Goal: Navigation & Orientation: Understand site structure

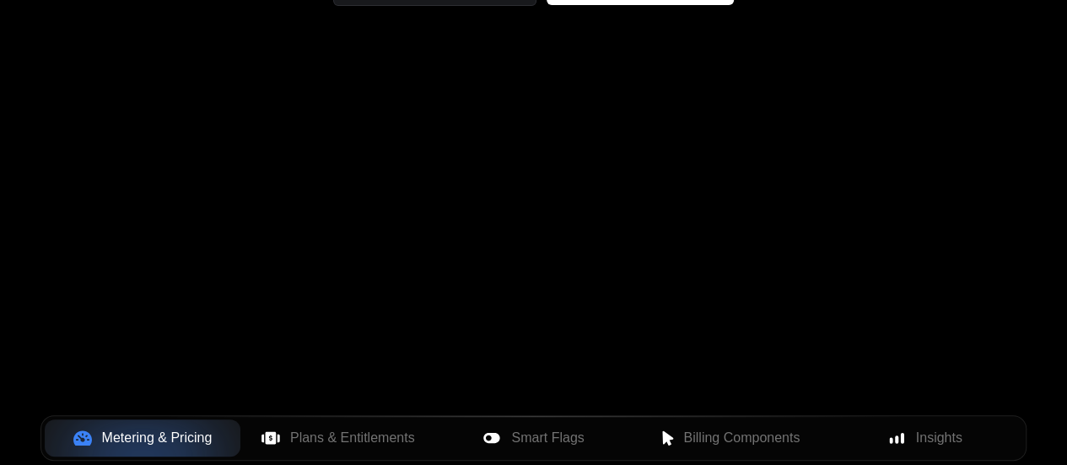
scroll to position [428, 0]
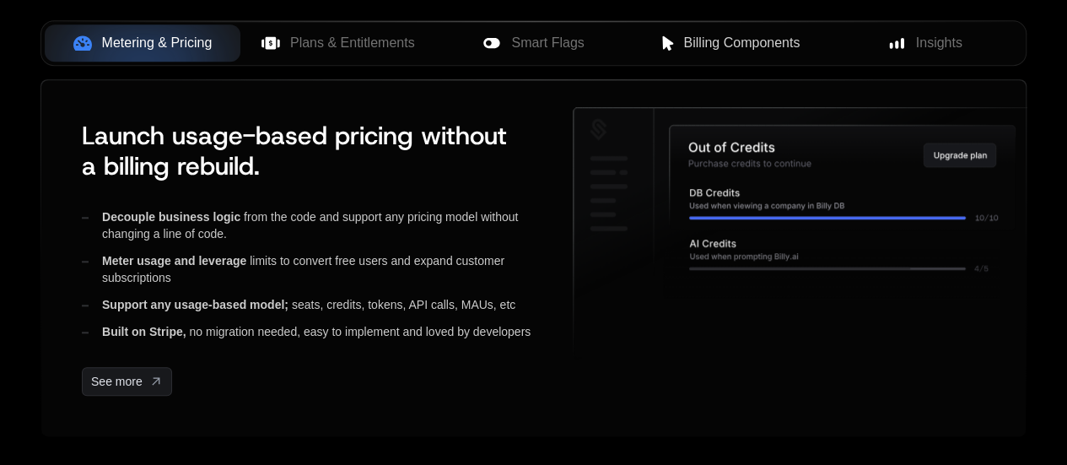
click at [726, 50] on span "Billing Components" at bounding box center [741, 43] width 116 height 20
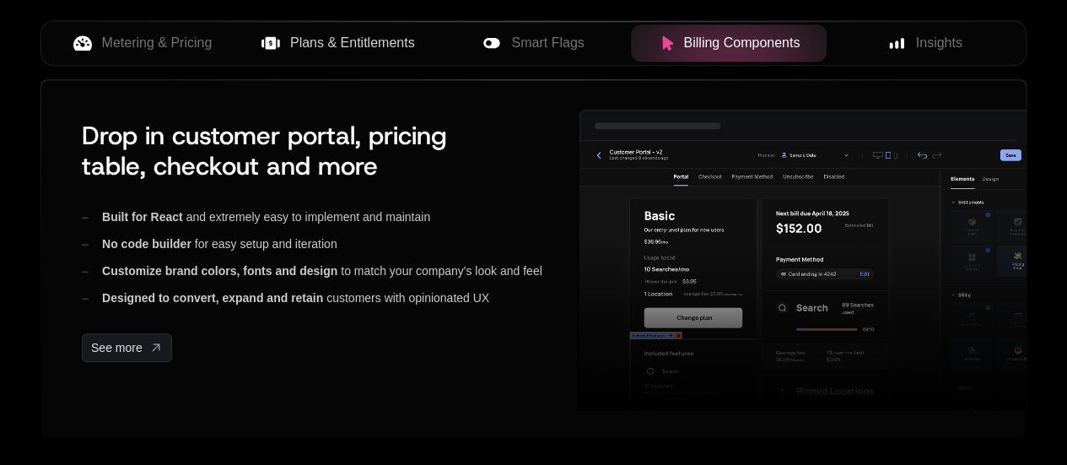
click at [360, 45] on span "Plans & Entitlements" at bounding box center [352, 43] width 125 height 20
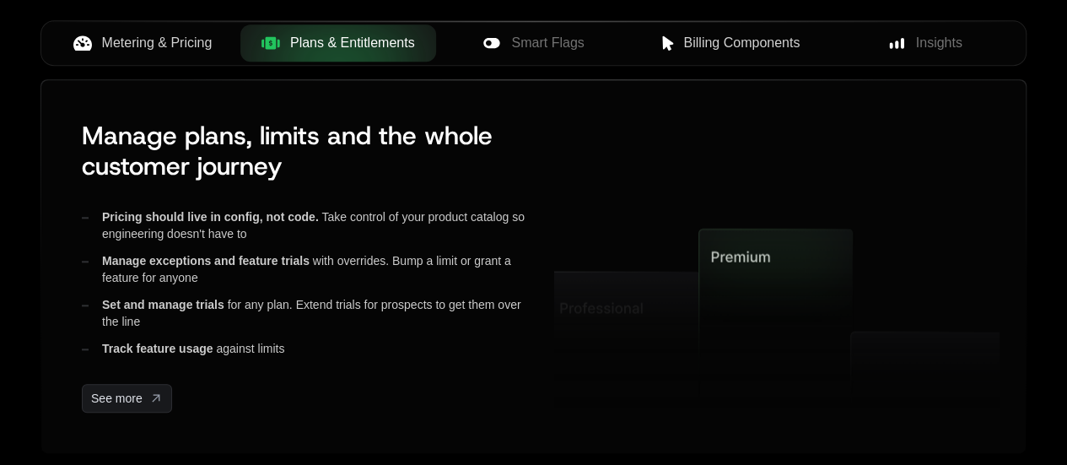
click at [197, 35] on span "Metering & Pricing" at bounding box center [157, 43] width 110 height 20
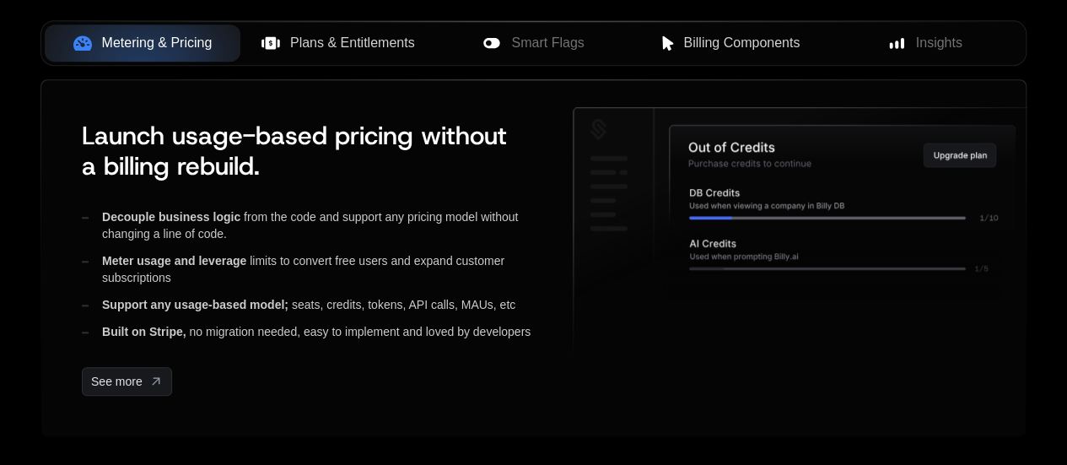
click at [309, 43] on span "Plans & Entitlements" at bounding box center [352, 43] width 125 height 20
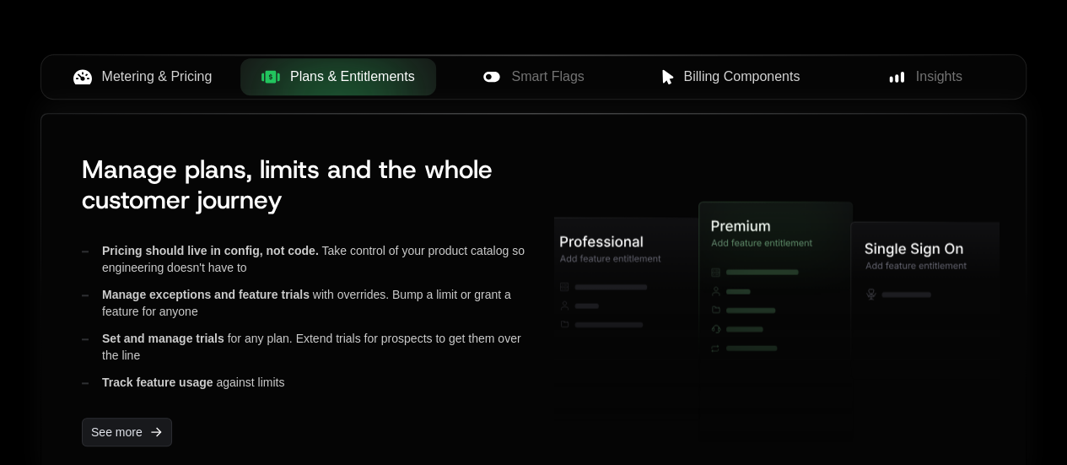
scroll to position [720, 0]
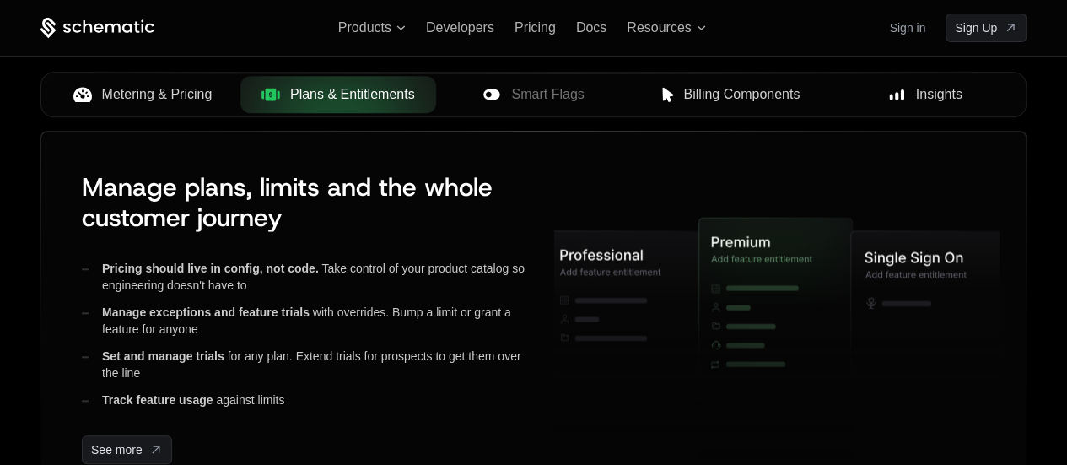
click at [920, 92] on span "Insights" at bounding box center [939, 94] width 46 height 20
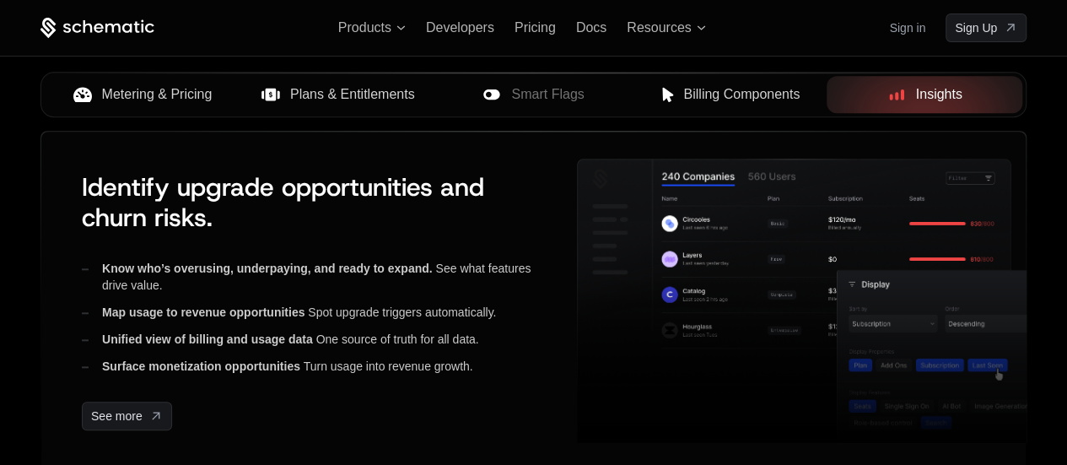
click at [730, 91] on span "Billing Components" at bounding box center [741, 94] width 116 height 20
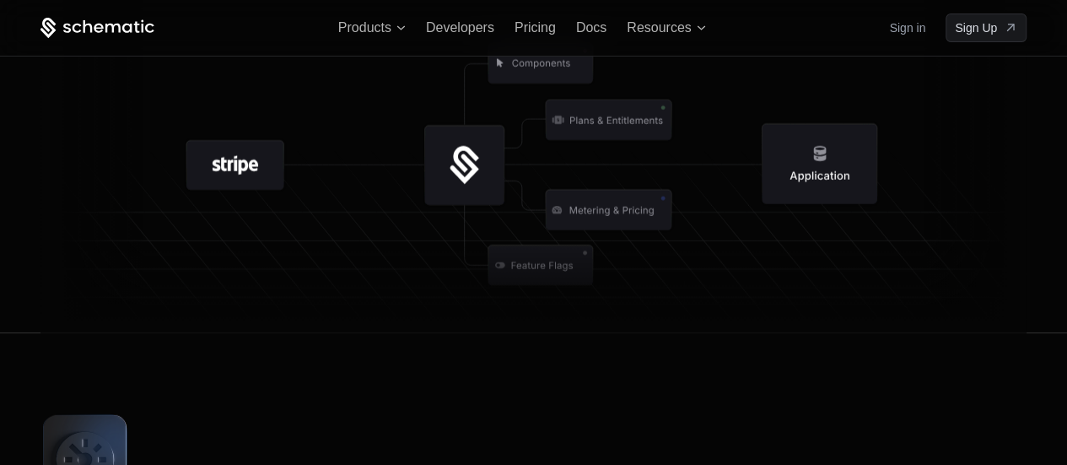
scroll to position [2073, 0]
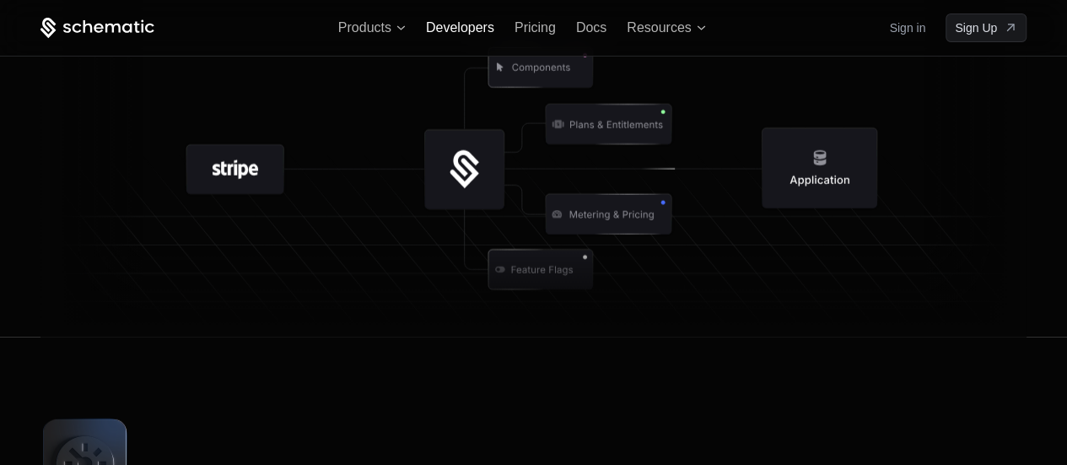
click at [476, 21] on span "Developers" at bounding box center [460, 27] width 68 height 14
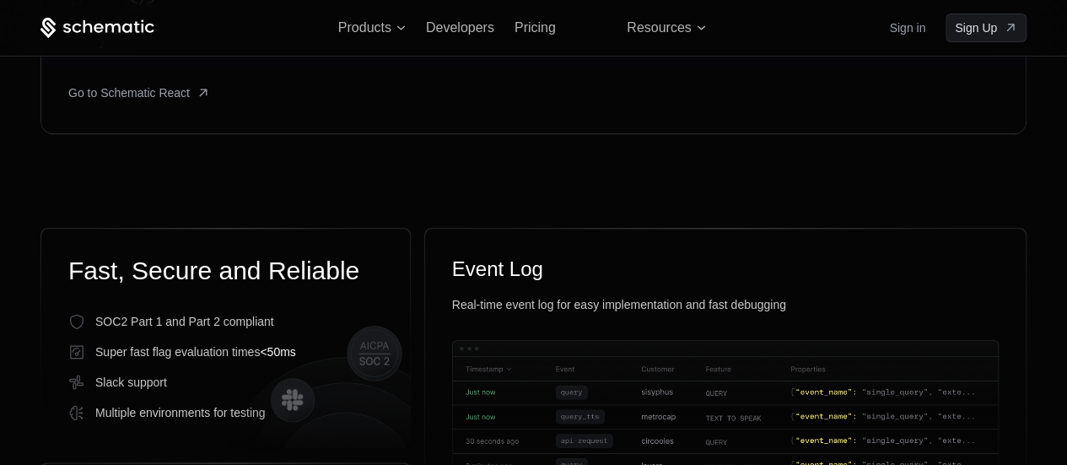
scroll to position [859, 0]
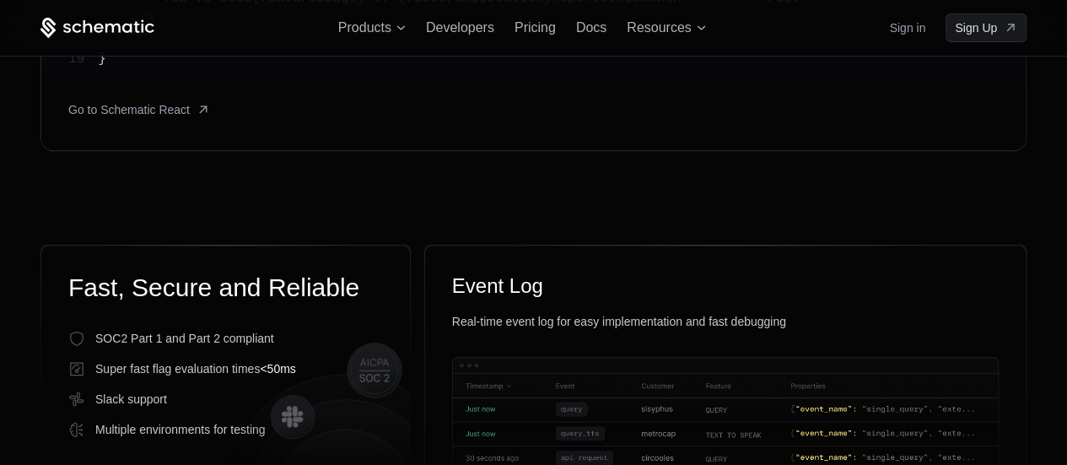
click at [102, 21] on icon at bounding box center [97, 28] width 114 height 21
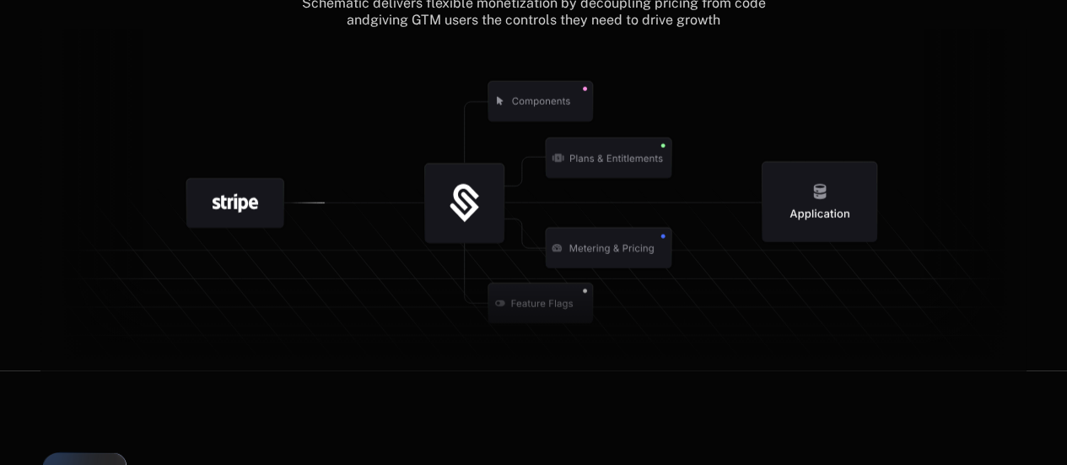
scroll to position [2055, 0]
